Goal: Task Accomplishment & Management: Manage account settings

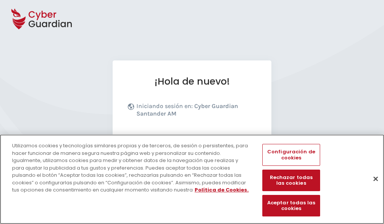
scroll to position [93, 0]
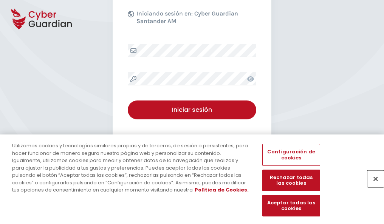
click at [372, 187] on button "Cerrar" at bounding box center [376, 179] width 17 height 17
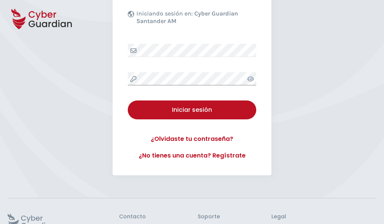
scroll to position [147, 0]
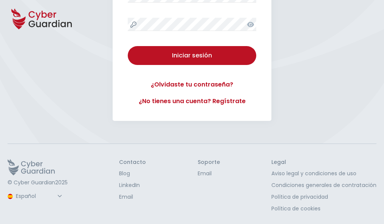
click at [128, 46] on button "Iniciar sesión" at bounding box center [192, 55] width 129 height 19
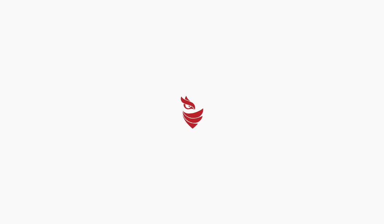
scroll to position [0, 0]
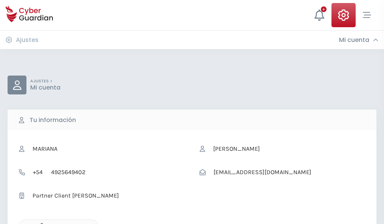
click at [40, 224] on icon "button" at bounding box center [40, 226] width 6 height 6
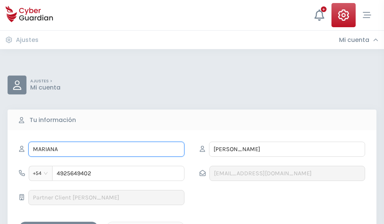
click at [106, 149] on input "MARIANA" at bounding box center [106, 149] width 156 height 15
type input "M"
type input "María Pilar"
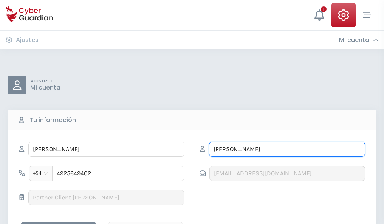
click at [287, 149] on input "GUZMÁN" at bounding box center [287, 149] width 156 height 15
type input "G"
type input "Báez"
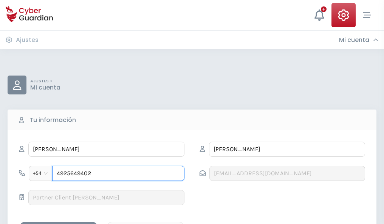
click at [118, 174] on input "4925649402" at bounding box center [118, 173] width 132 height 15
type input "4"
type input "4883384400"
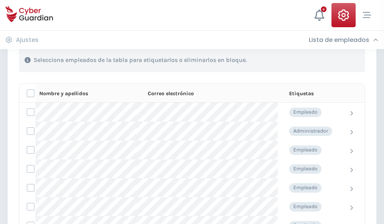
scroll to position [324, 0]
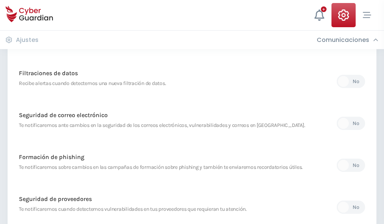
scroll to position [398, 0]
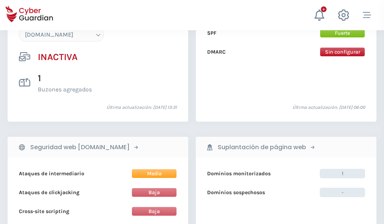
scroll to position [712, 0]
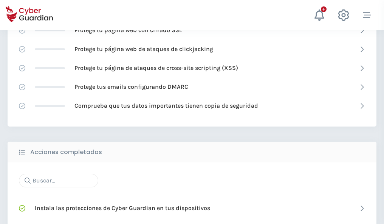
scroll to position [504, 0]
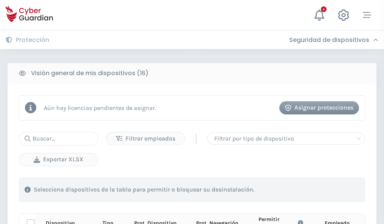
scroll to position [668, 0]
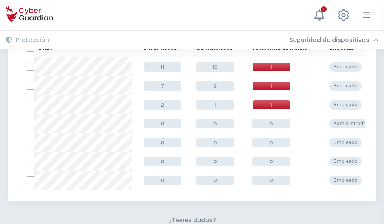
scroll to position [332, 0]
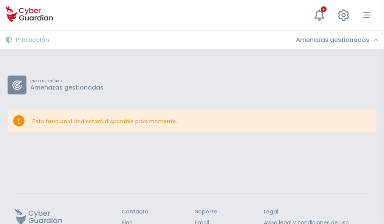
scroll to position [49, 0]
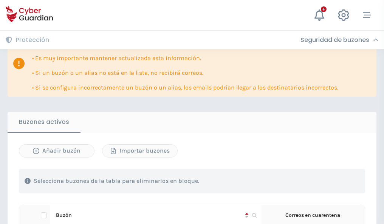
scroll to position [444, 0]
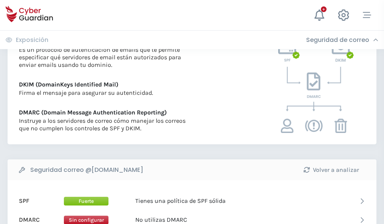
scroll to position [408, 0]
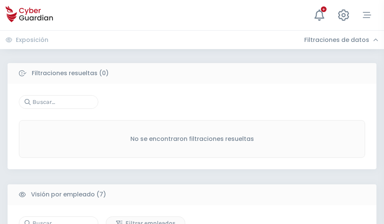
scroll to position [626, 0]
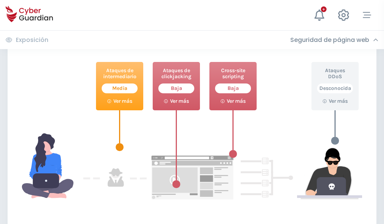
scroll to position [412, 0]
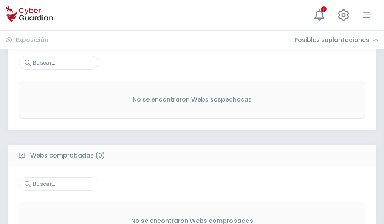
scroll to position [396, 0]
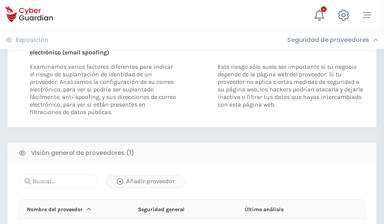
scroll to position [393, 0]
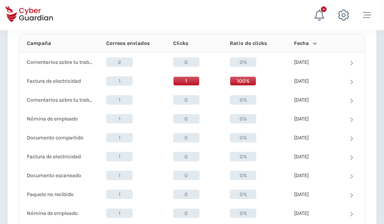
scroll to position [678, 0]
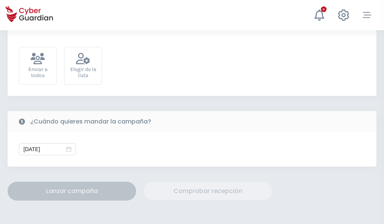
scroll to position [277, 0]
